Goal: Task Accomplishment & Management: Use online tool/utility

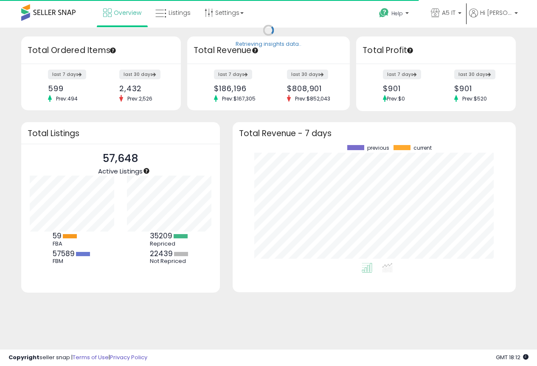
scroll to position [118, 266]
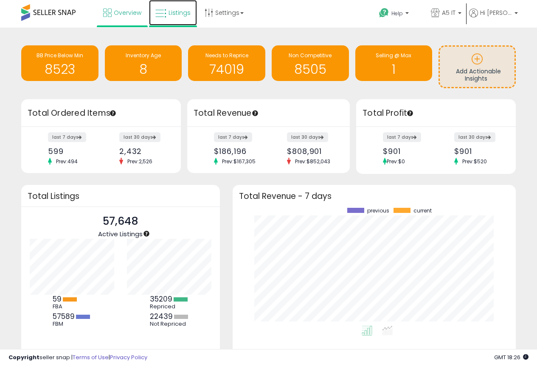
click at [168, 14] on link "Listings" at bounding box center [173, 12] width 48 height 25
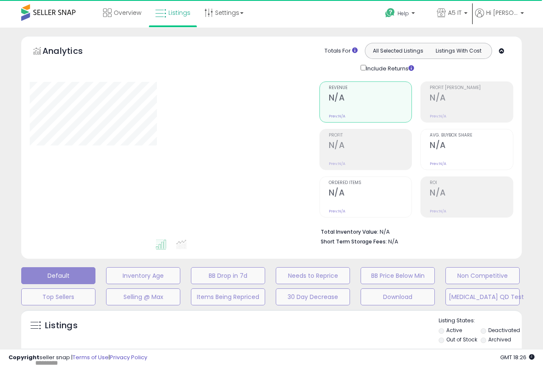
type input "*******"
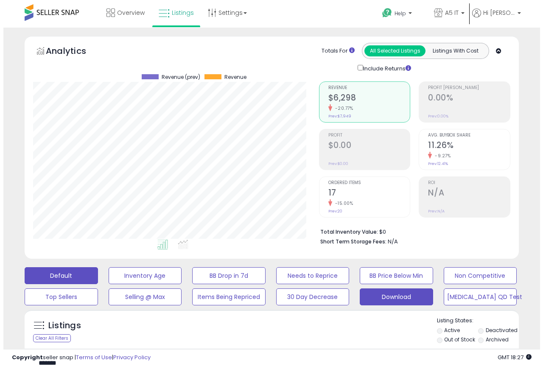
scroll to position [174, 286]
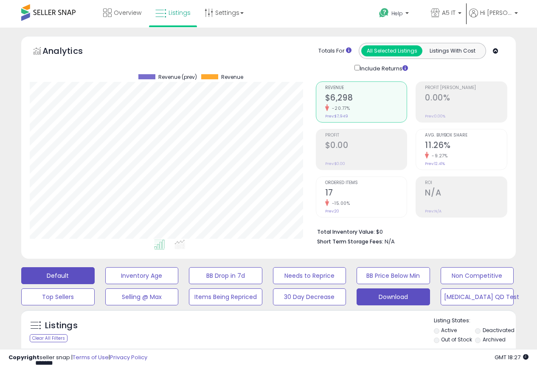
click at [179, 284] on button "Download" at bounding box center [141, 275] width 73 height 17
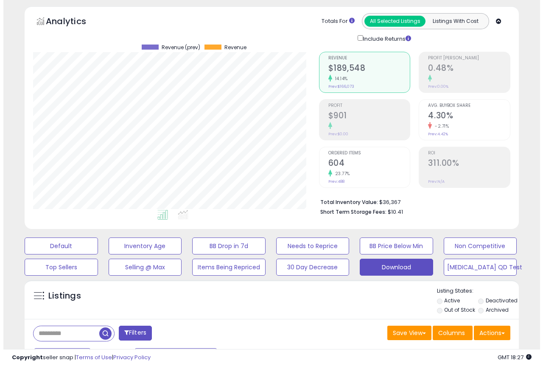
scroll to position [170, 0]
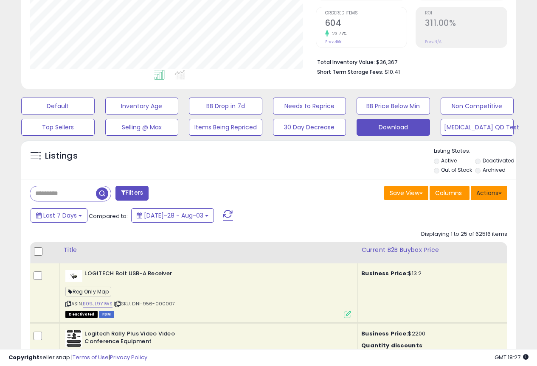
click at [485, 200] on button "Actions" at bounding box center [489, 193] width 36 height 14
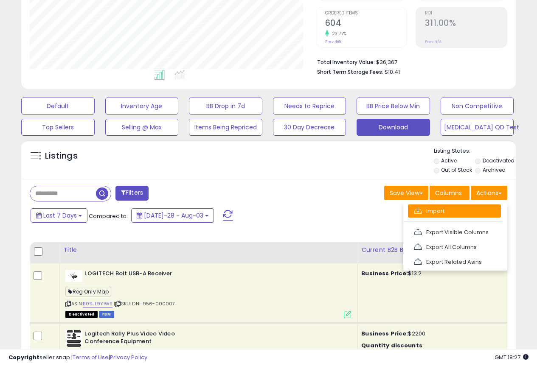
click at [453, 217] on link "Import" at bounding box center [454, 211] width 93 height 13
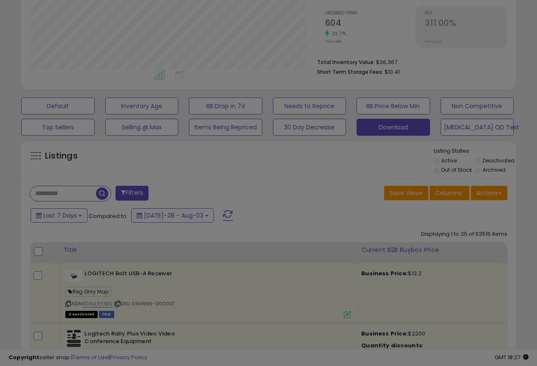
scroll to position [174, 289]
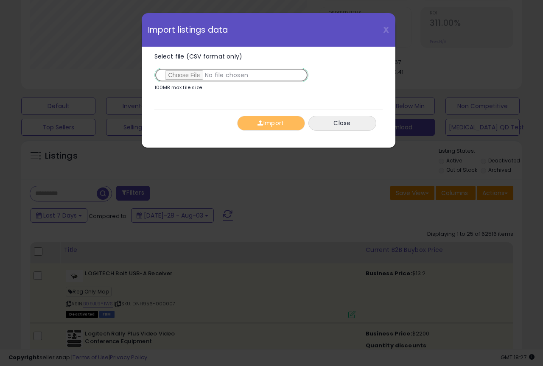
click at [187, 73] on input "Select file (CSV format only)" at bounding box center [231, 75] width 154 height 14
type input "**********"
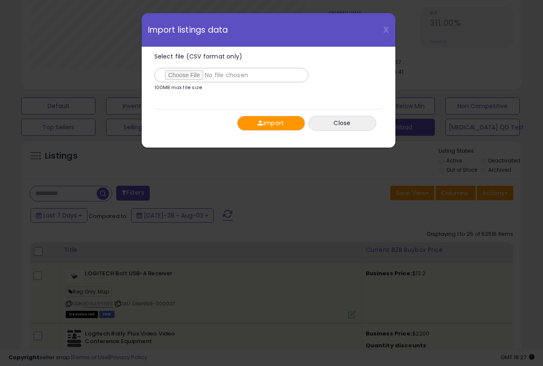
click at [258, 129] on button "Import" at bounding box center [271, 123] width 68 height 15
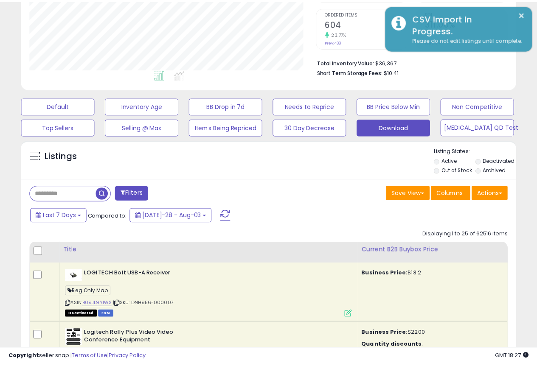
scroll to position [424188, 424076]
